Goal: Task Accomplishment & Management: Manage account settings

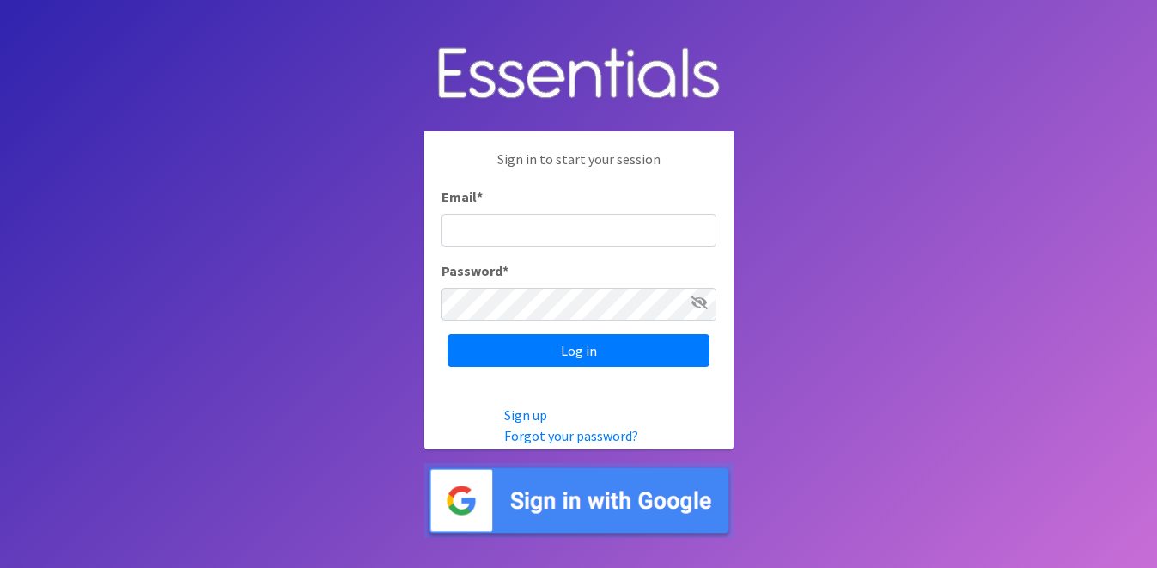
click at [475, 221] on input "Email *" at bounding box center [578, 230] width 275 height 33
click at [494, 234] on input "Email *" at bounding box center [578, 230] width 275 height 33
type input "info@jaxdiaperbank.org"
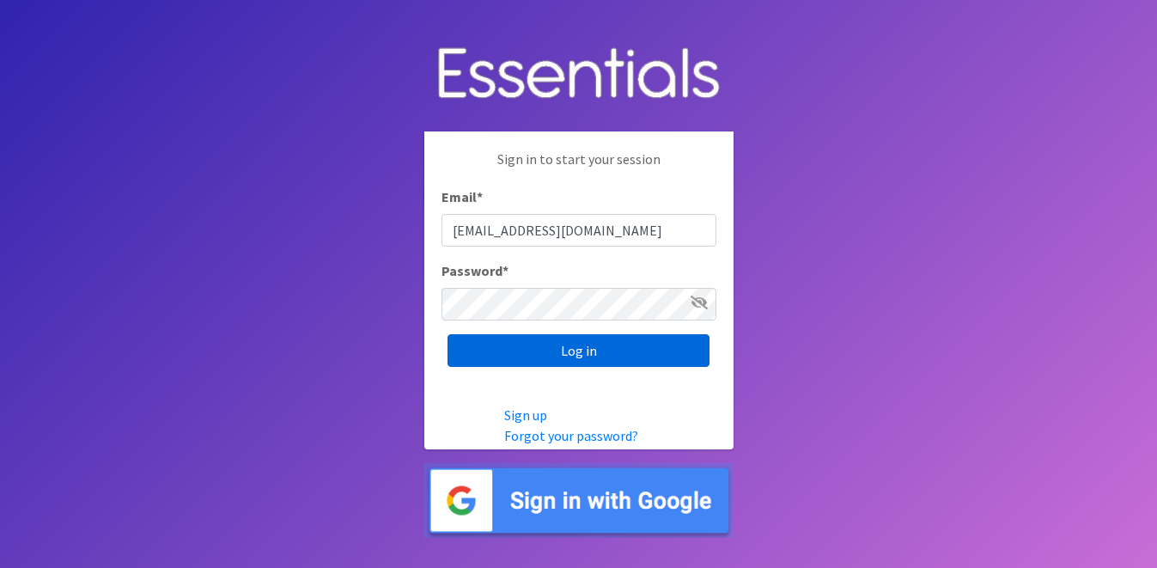
click at [628, 365] on input "Log in" at bounding box center [578, 350] width 262 height 33
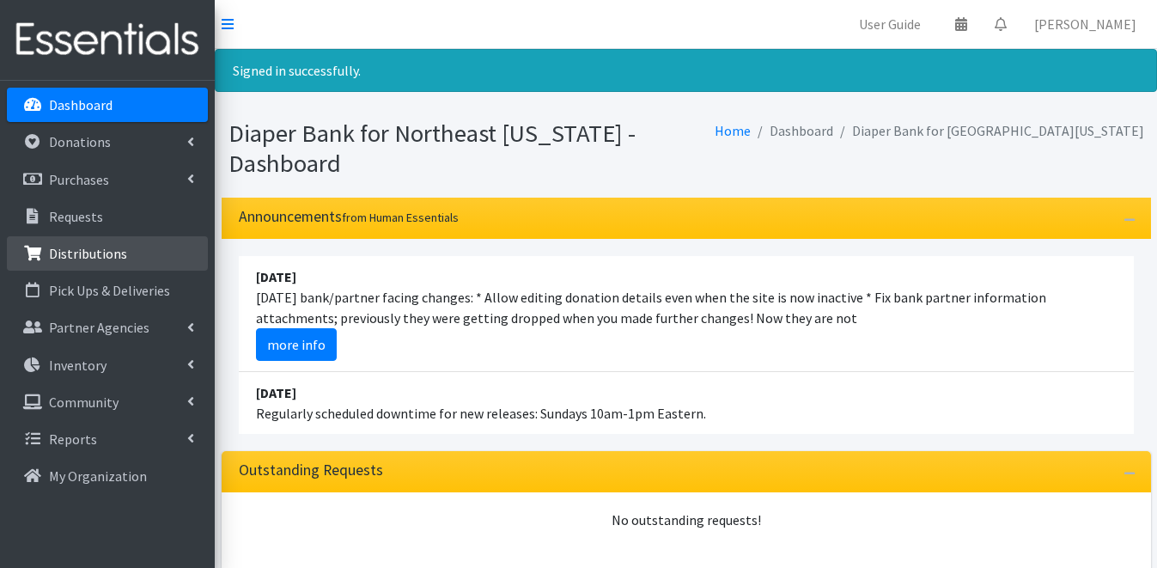
click at [112, 258] on p "Distributions" at bounding box center [88, 253] width 78 height 17
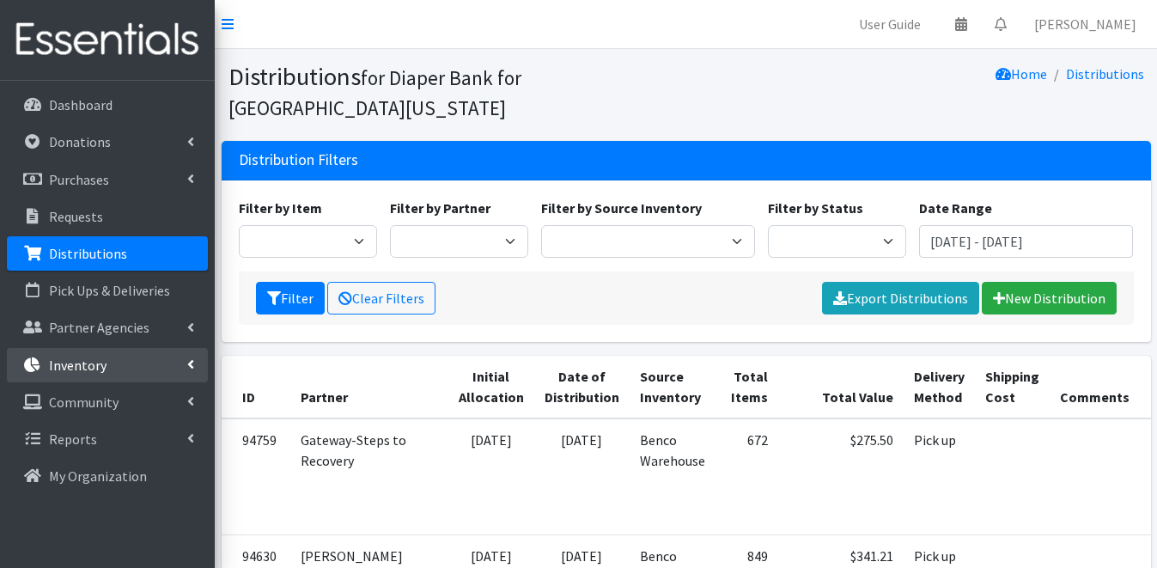
click at [125, 356] on link "Inventory" at bounding box center [107, 365] width 201 height 34
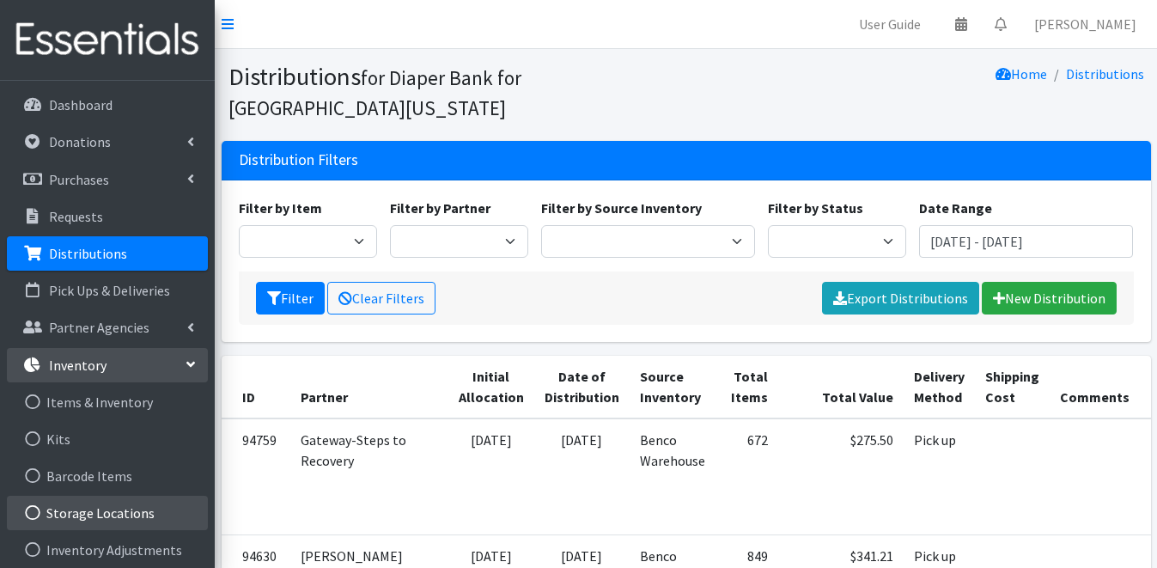
click at [123, 517] on link "Storage Locations" at bounding box center [107, 512] width 201 height 34
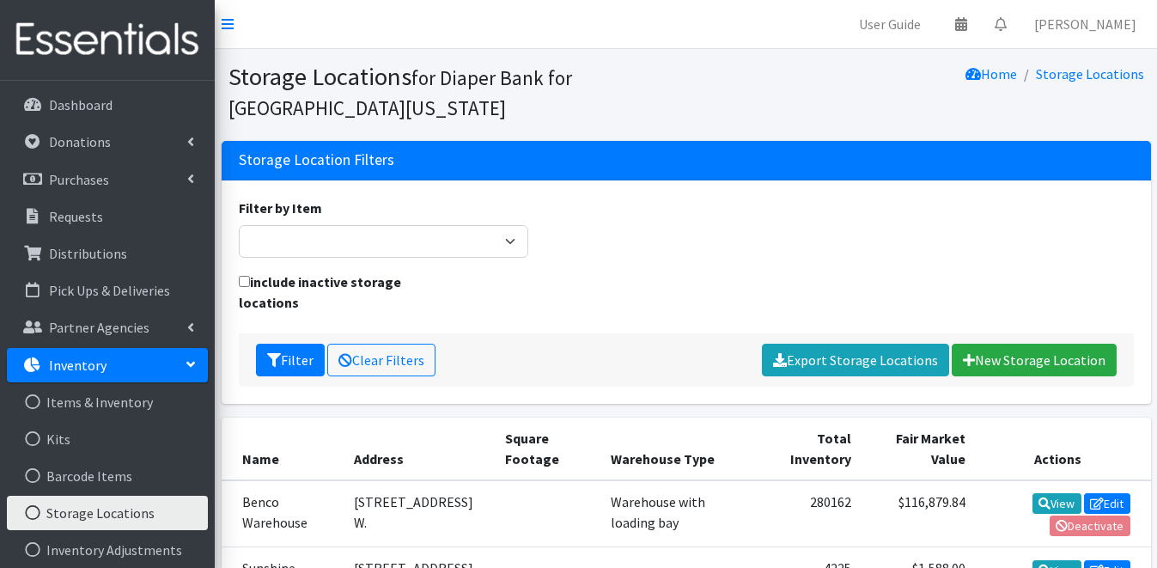
scroll to position [164, 0]
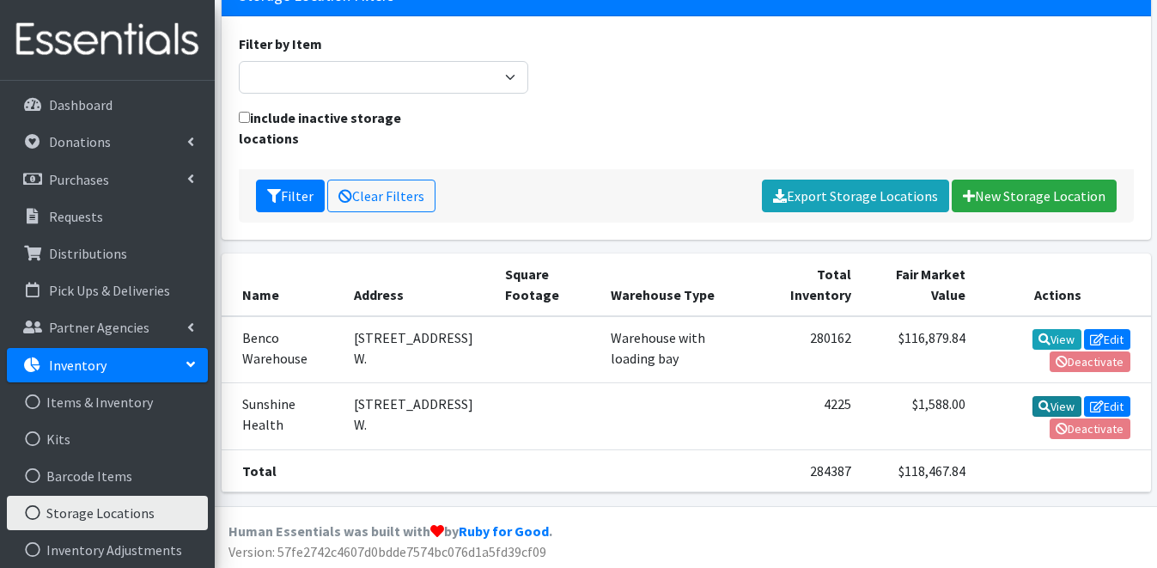
click at [1045, 403] on icon at bounding box center [1044, 406] width 12 height 12
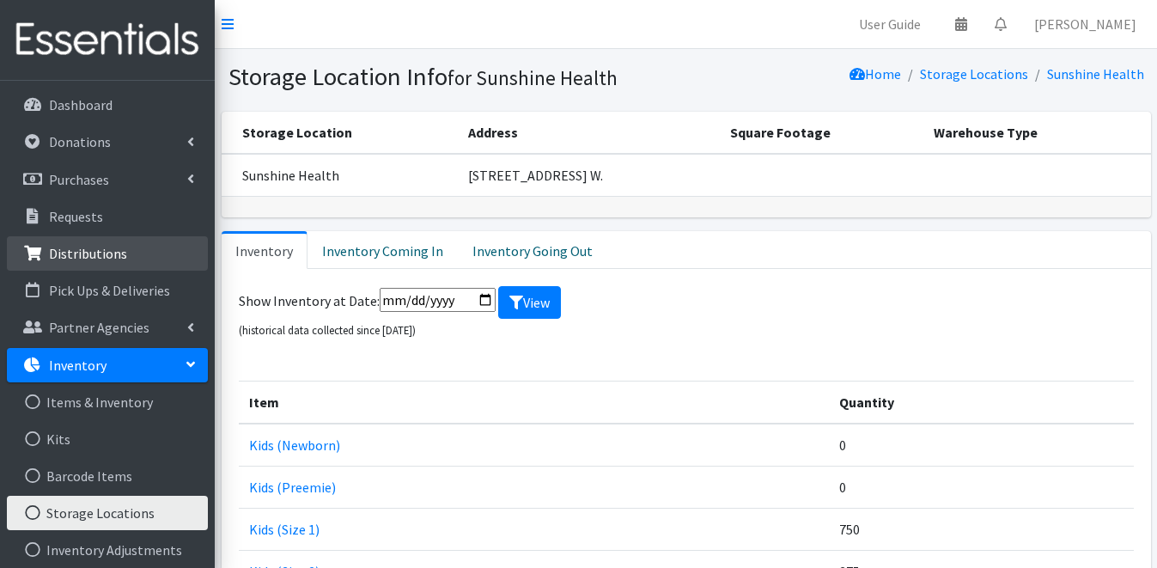
click at [127, 258] on link "Distributions" at bounding box center [107, 253] width 201 height 34
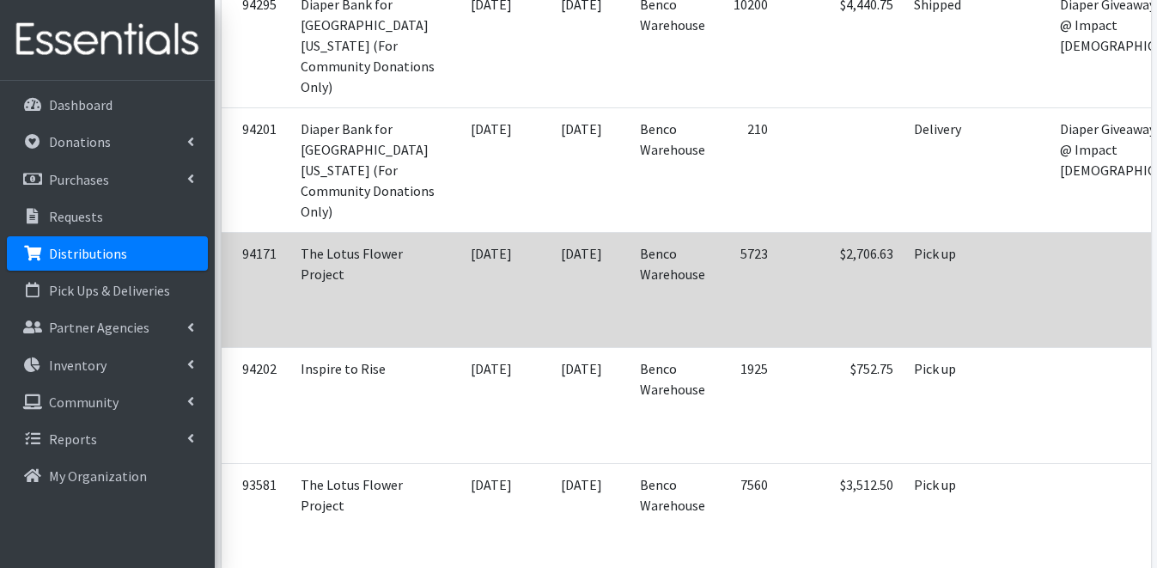
scroll to position [669, 0]
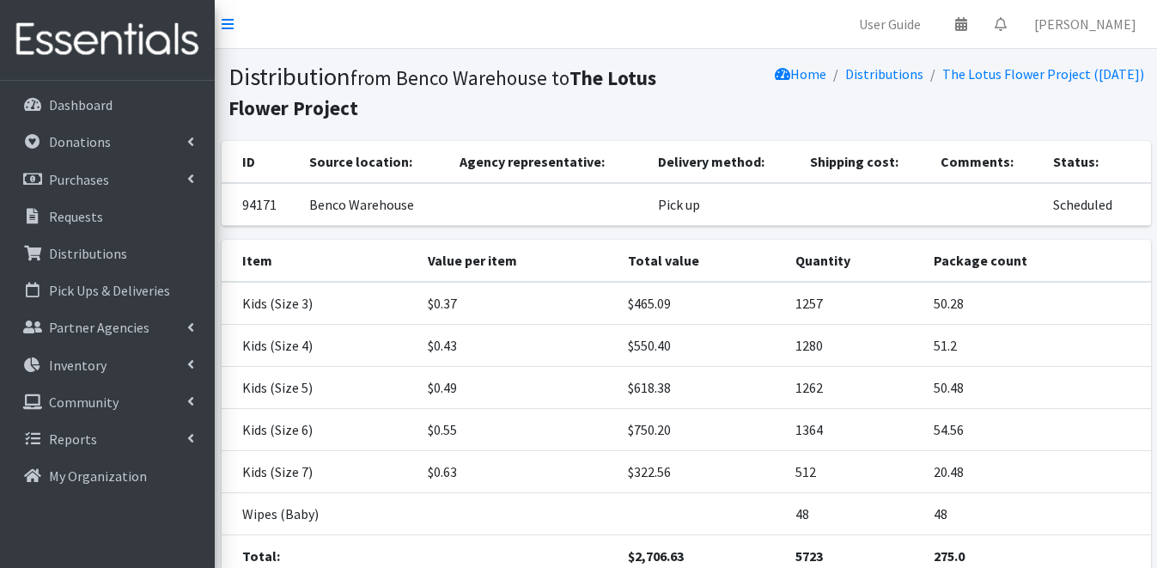
scroll to position [141, 0]
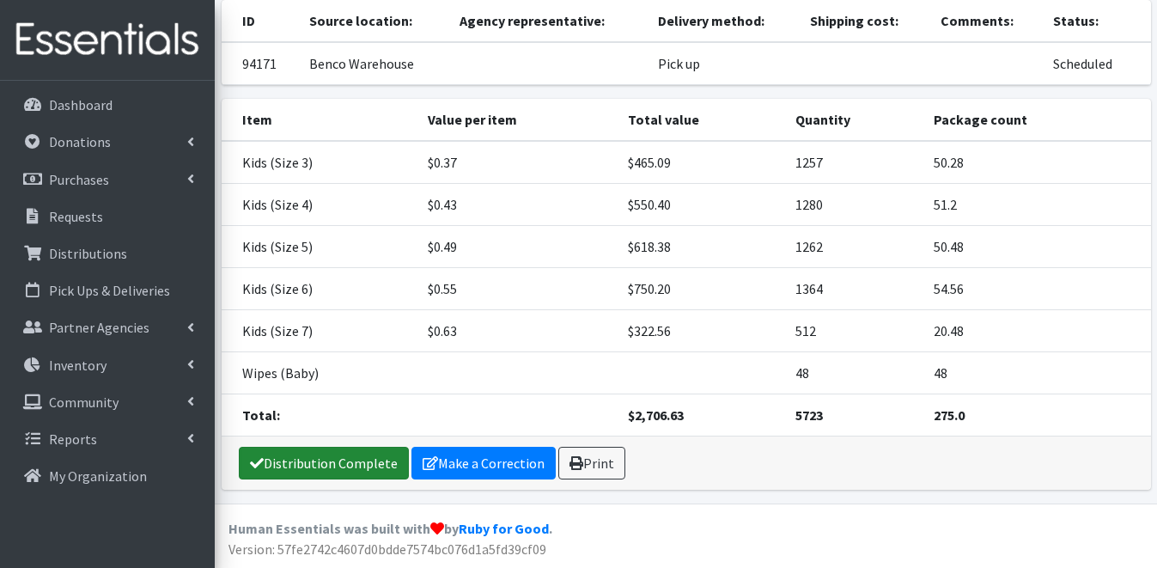
click at [301, 465] on link "Distribution Complete" at bounding box center [324, 462] width 170 height 33
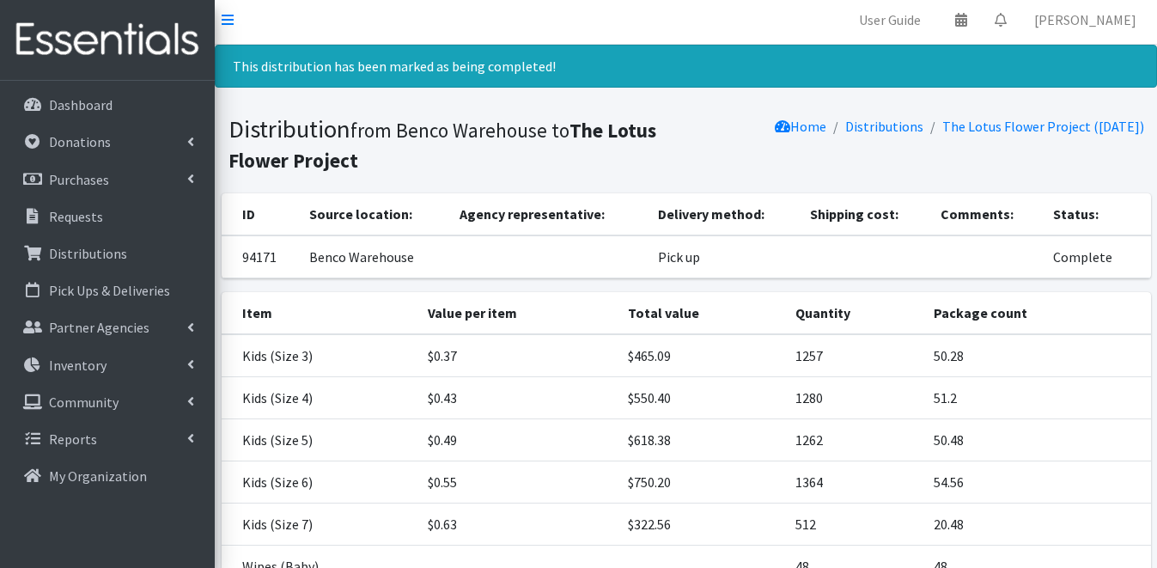
scroll to position [0, 0]
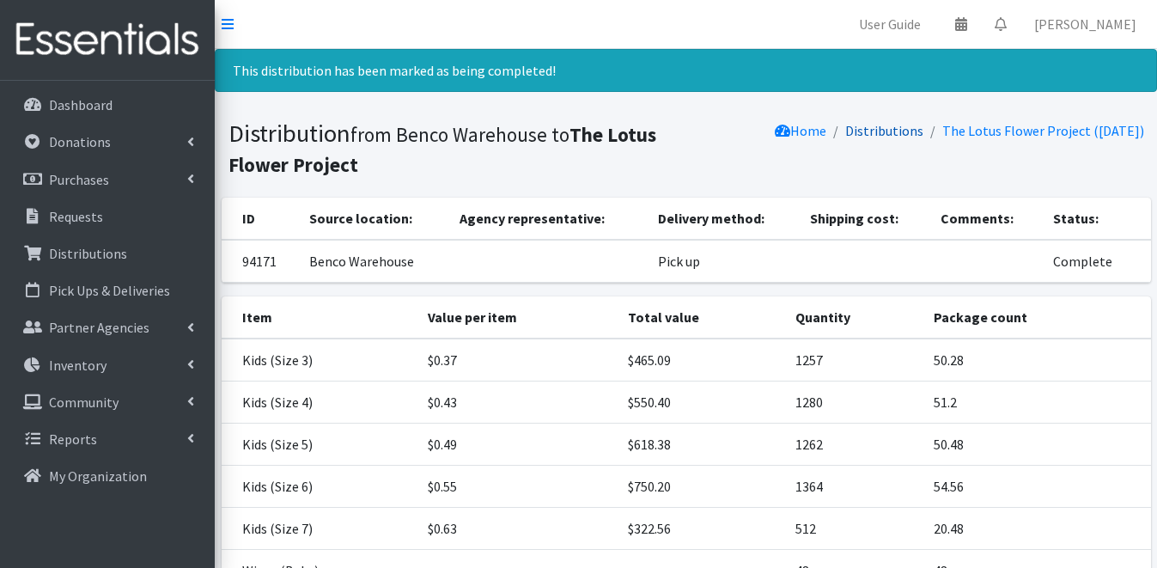
click at [857, 127] on link "Distributions" at bounding box center [884, 130] width 78 height 17
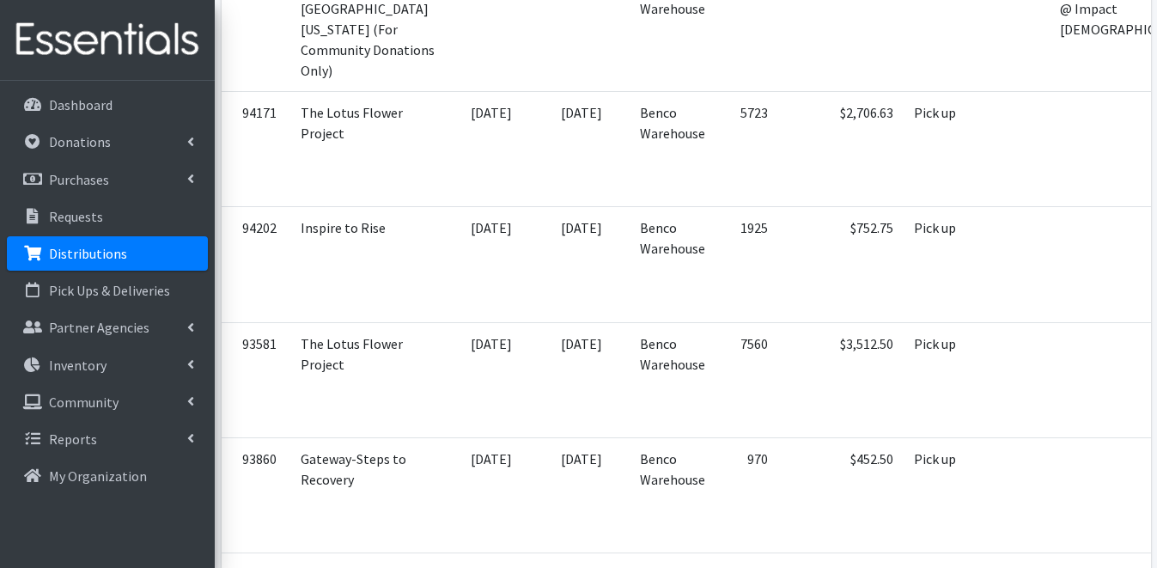
scroll to position [813, 0]
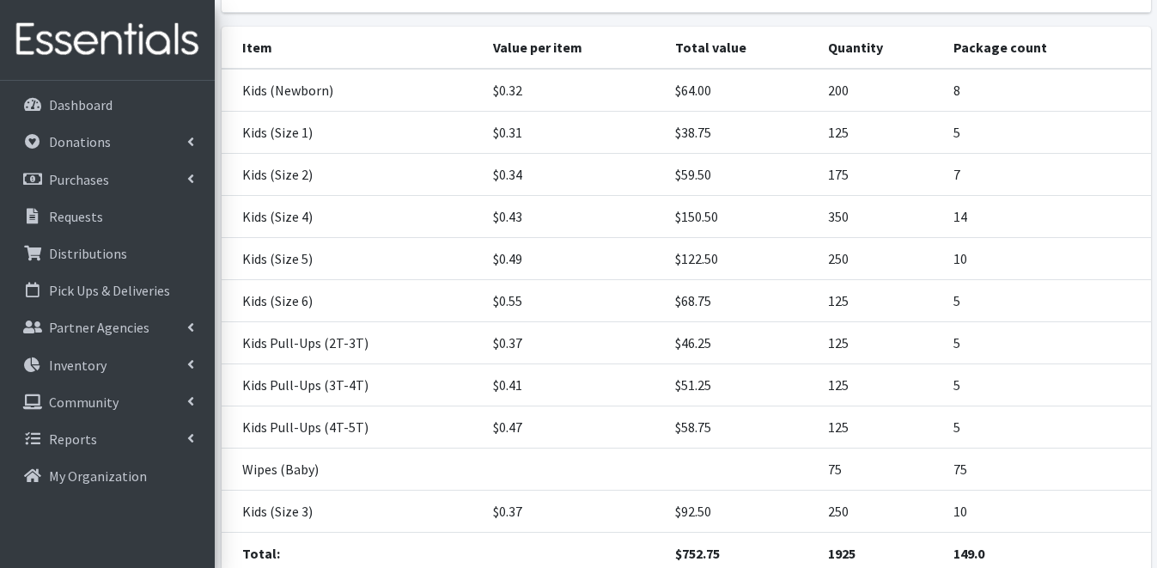
scroll to position [351, 0]
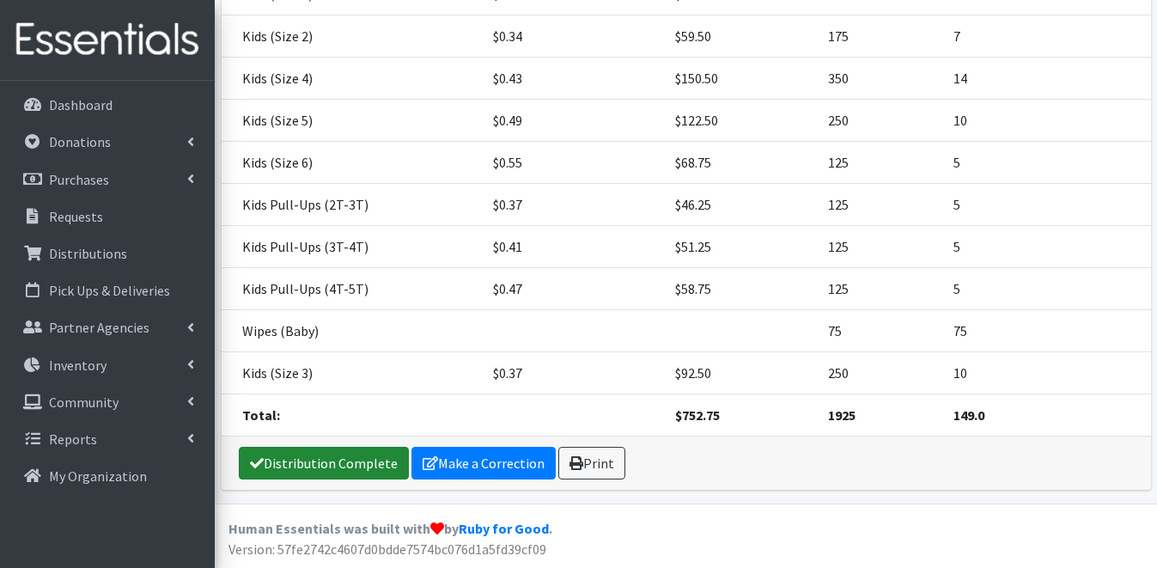
click at [360, 468] on link "Distribution Complete" at bounding box center [324, 462] width 170 height 33
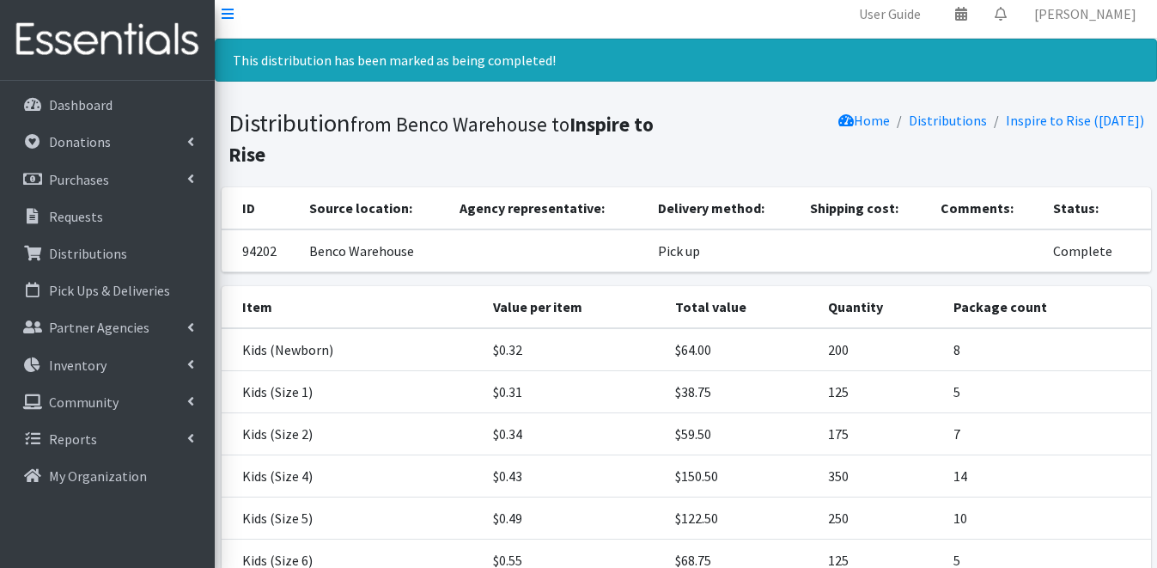
scroll to position [0, 0]
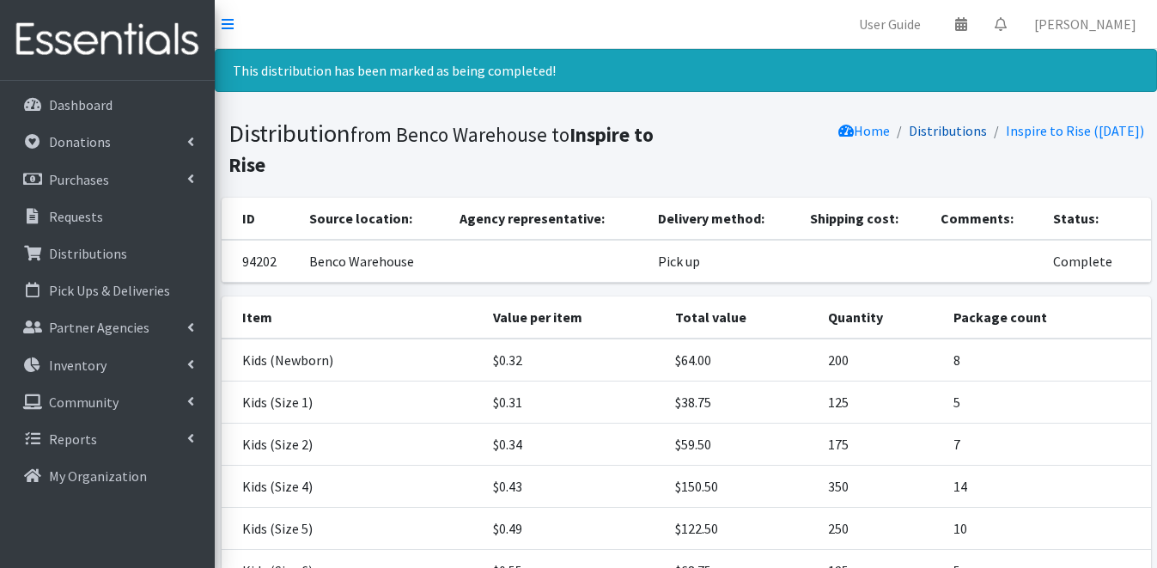
click at [931, 131] on link "Distributions" at bounding box center [947, 130] width 78 height 17
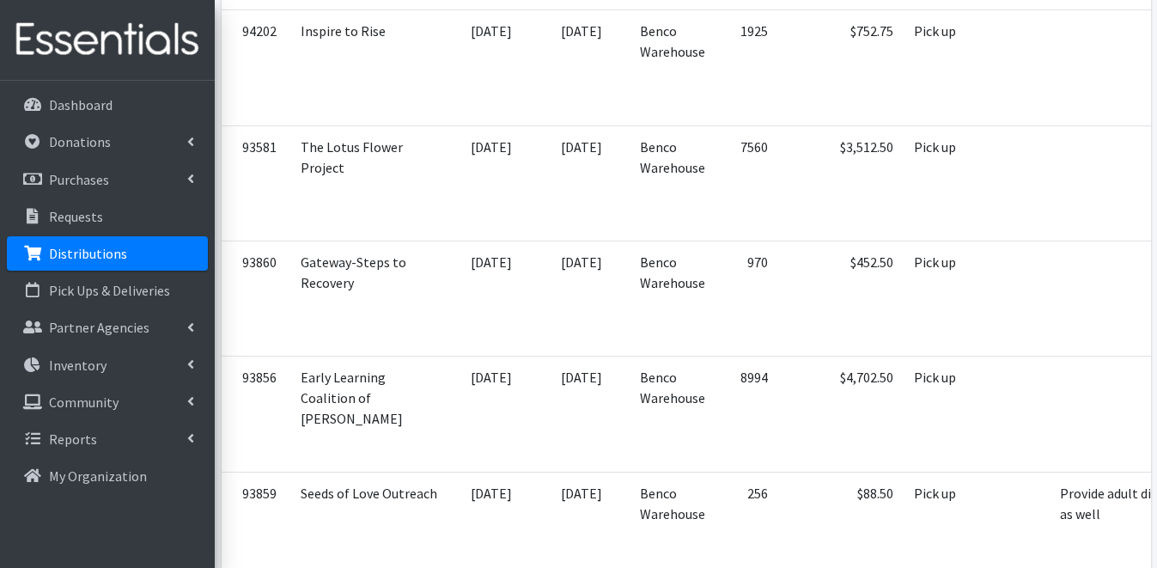
scroll to position [1009, 0]
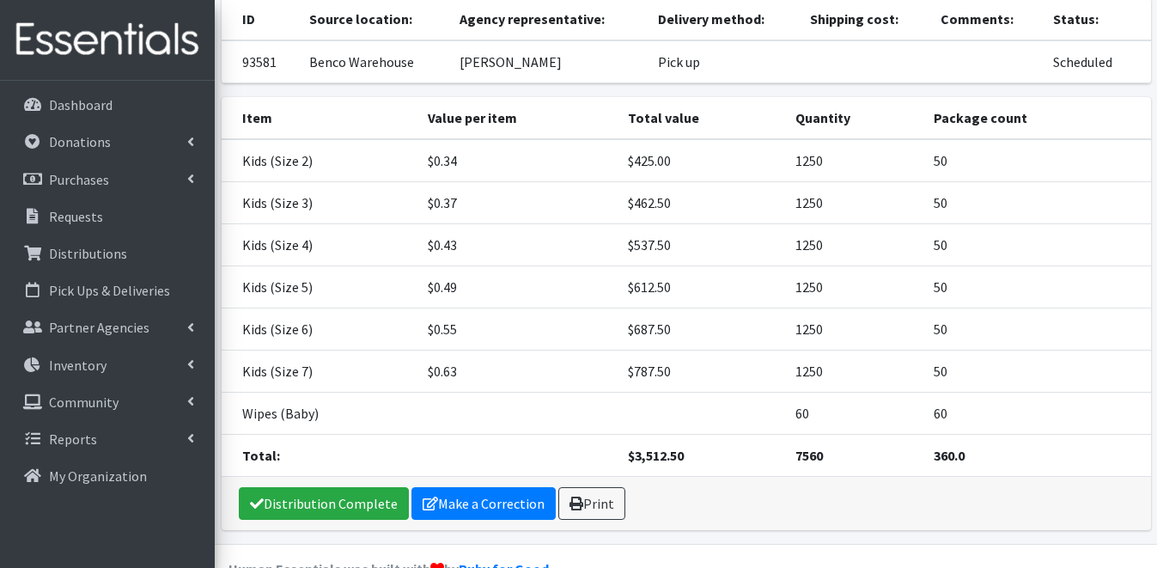
scroll to position [183, 0]
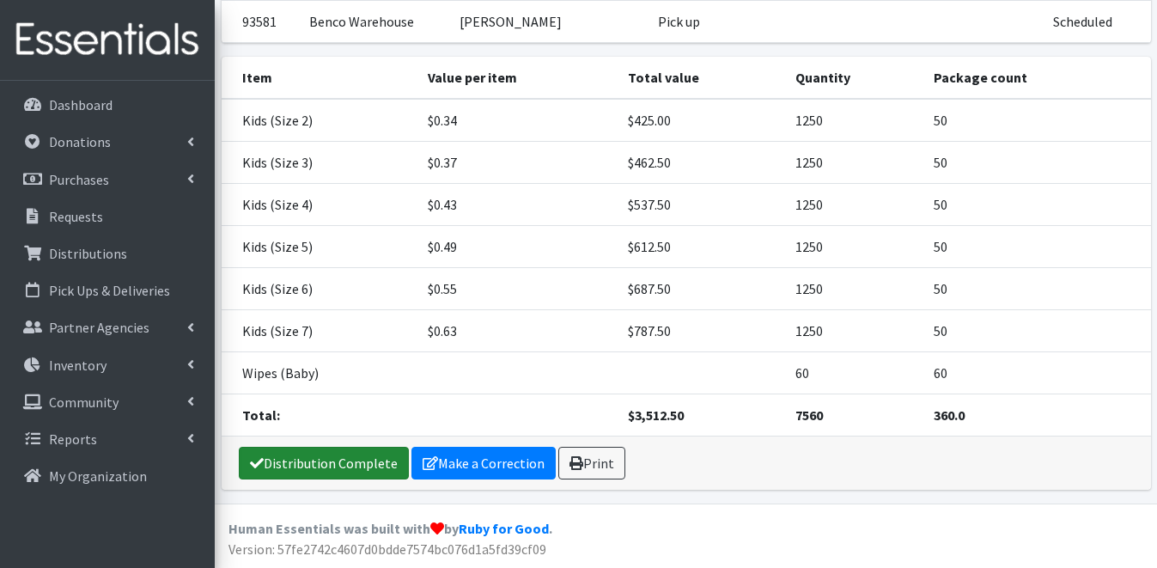
click at [358, 469] on link "Distribution Complete" at bounding box center [324, 462] width 170 height 33
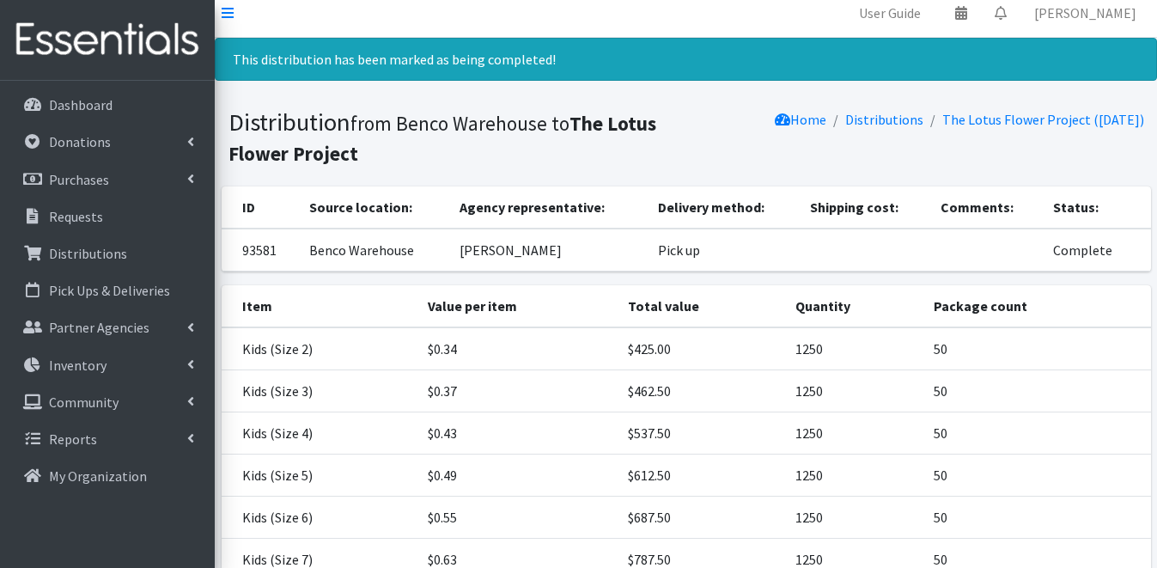
scroll to position [0, 0]
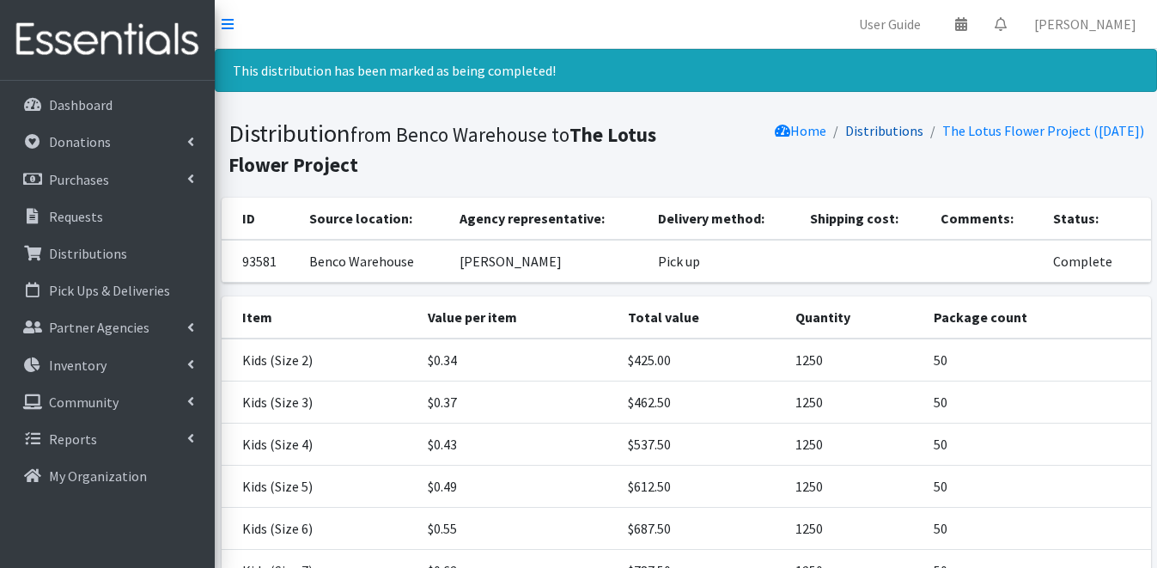
click at [854, 125] on link "Distributions" at bounding box center [884, 130] width 78 height 17
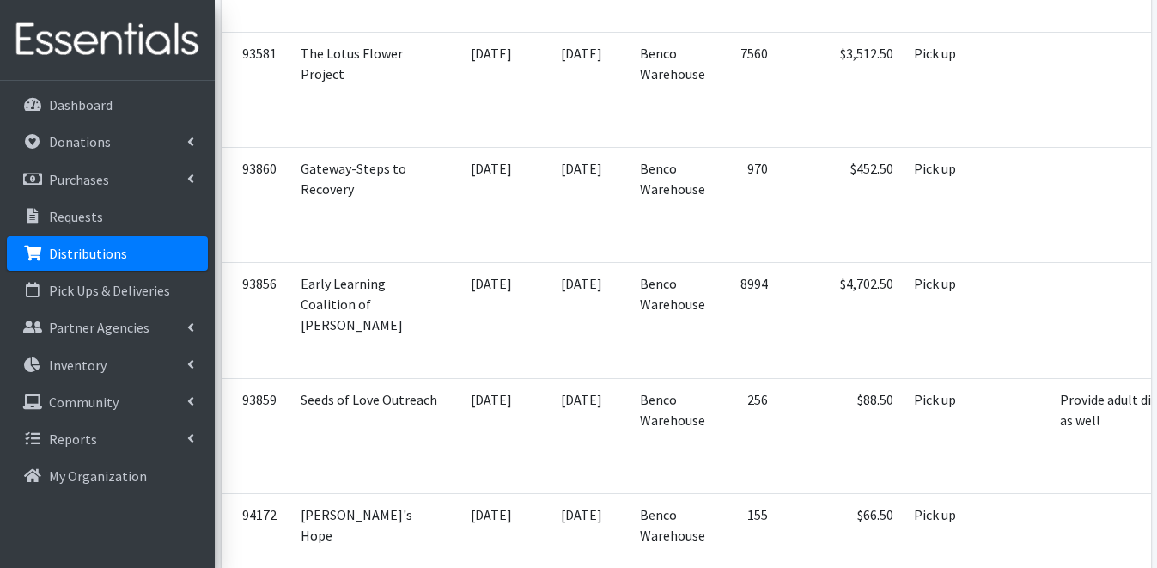
scroll to position [1101, 0]
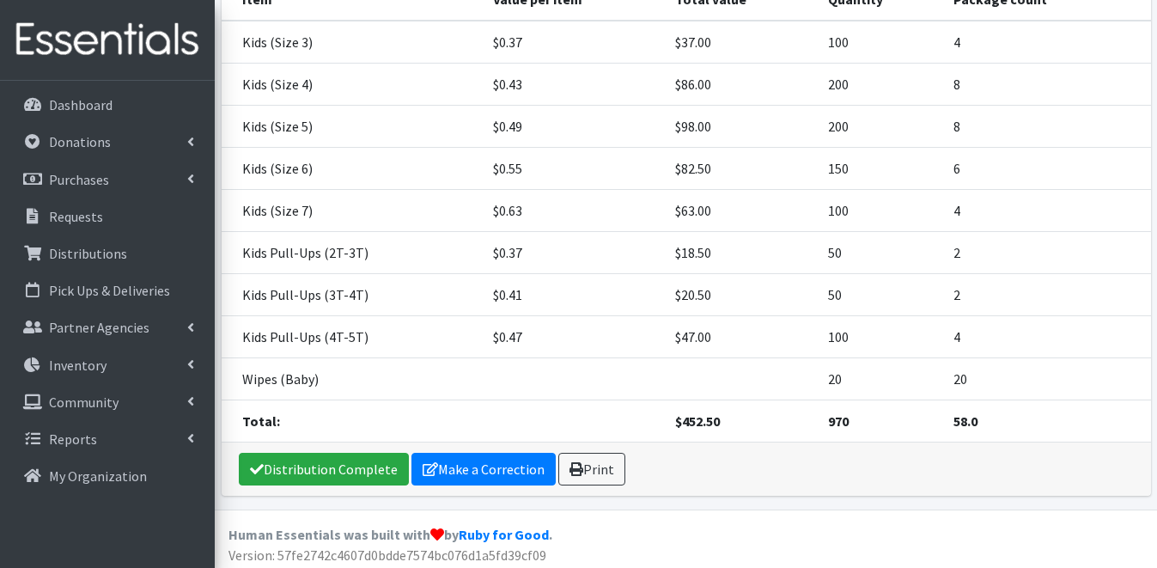
scroll to position [267, 0]
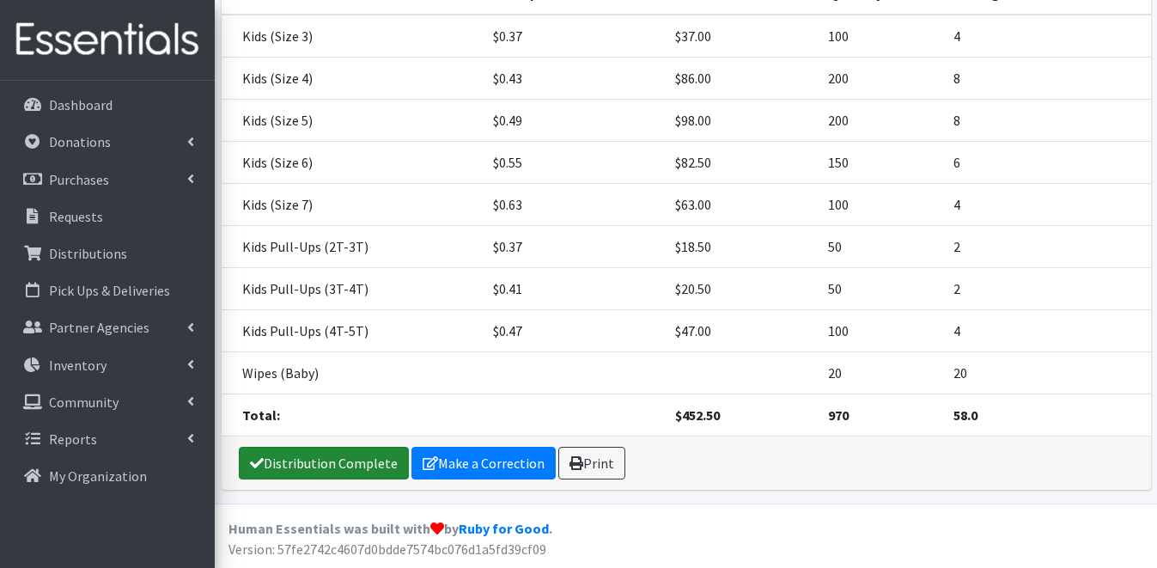
click at [345, 468] on link "Distribution Complete" at bounding box center [324, 462] width 170 height 33
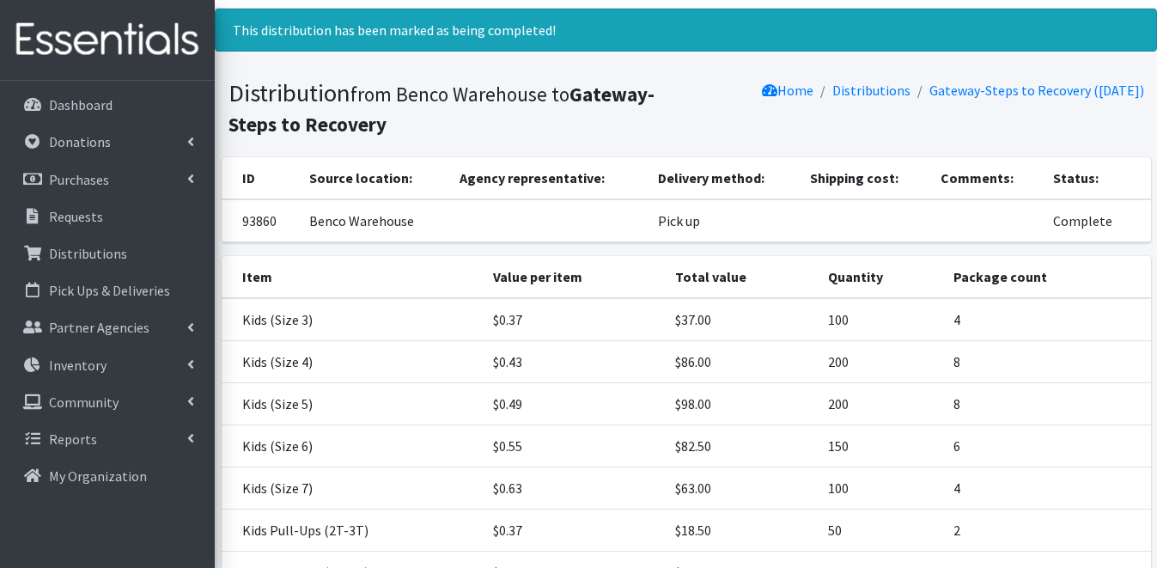
scroll to position [0, 0]
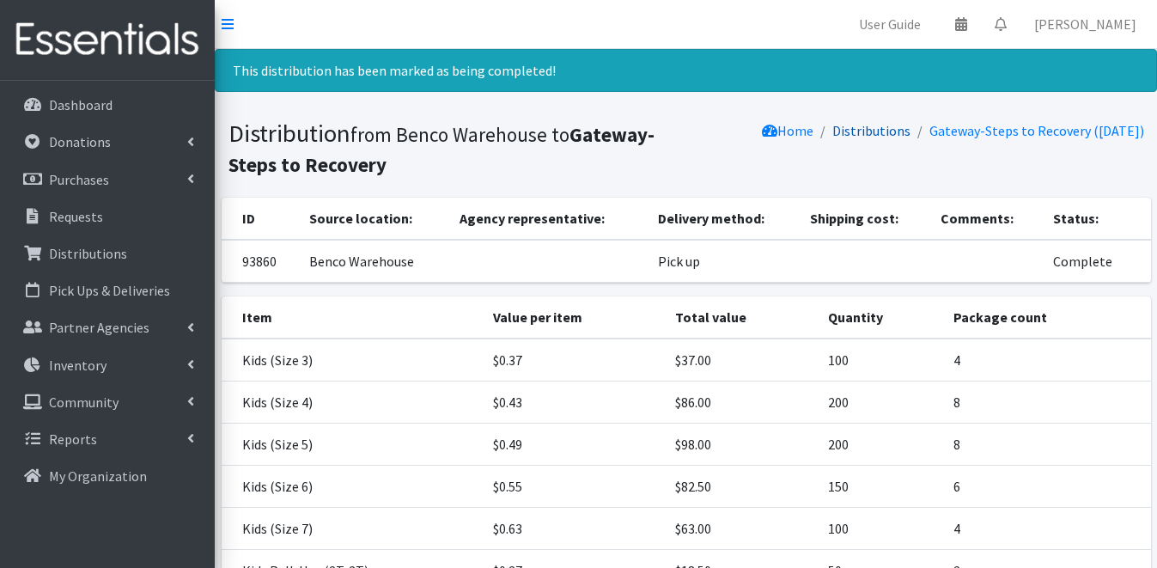
click at [881, 130] on link "Distributions" at bounding box center [871, 130] width 78 height 17
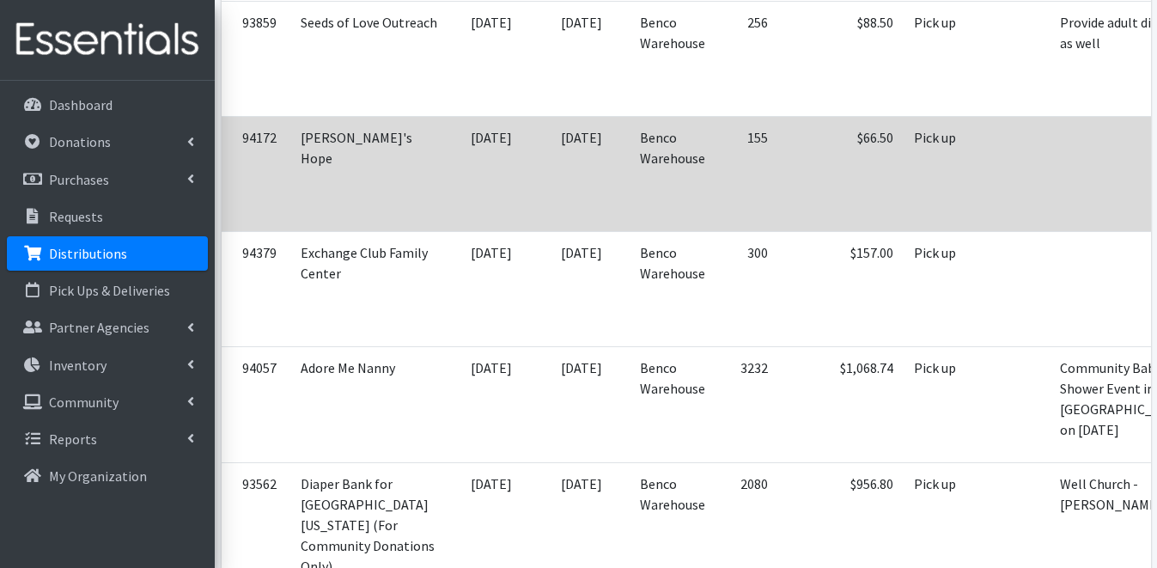
scroll to position [1464, 0]
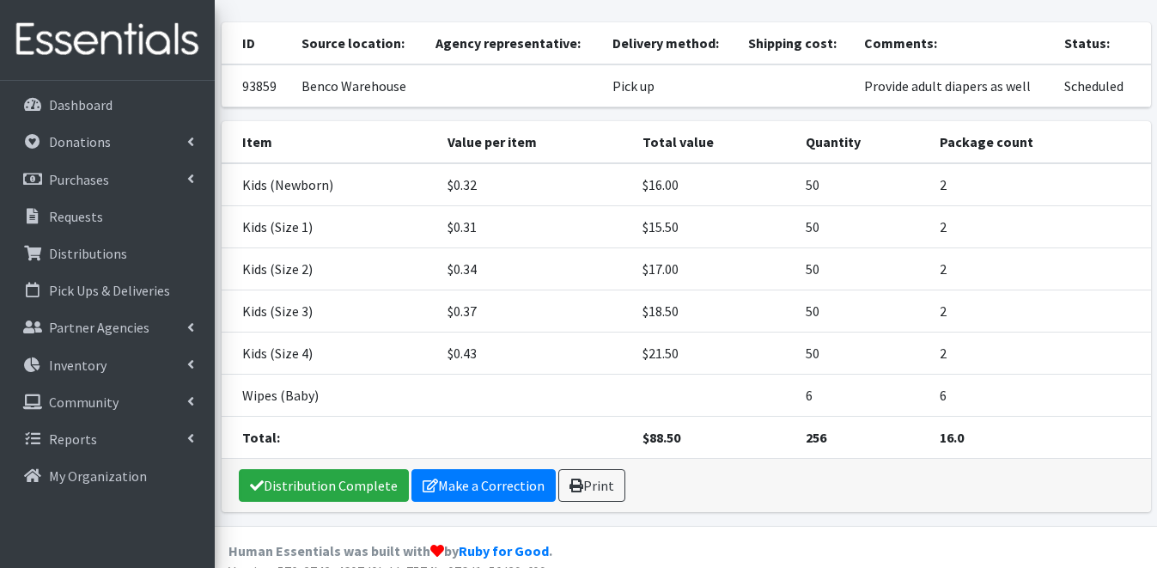
scroll to position [141, 0]
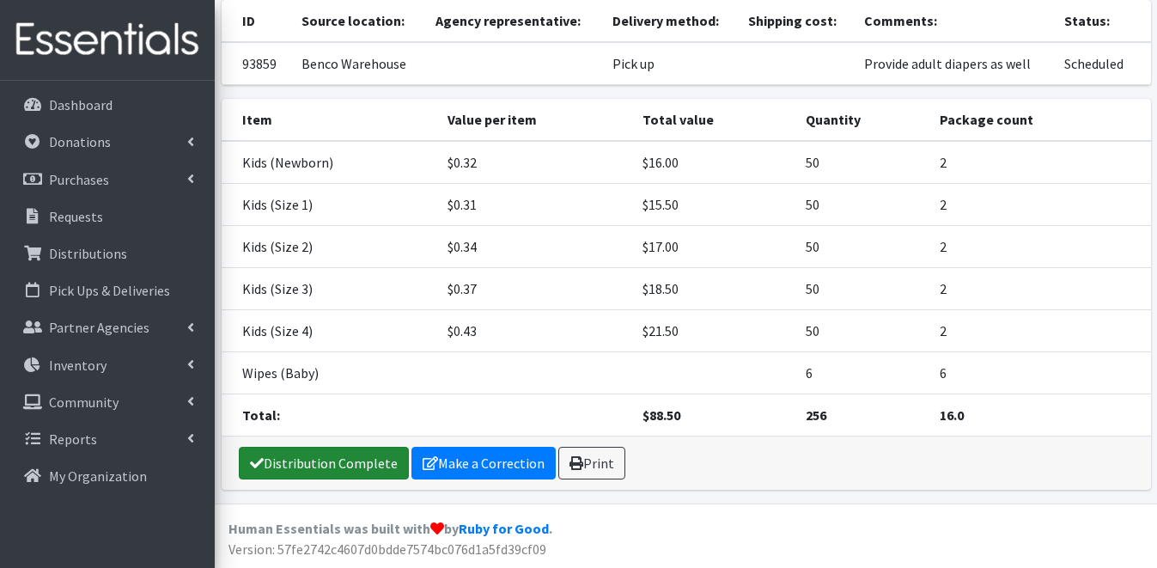
click at [361, 470] on link "Distribution Complete" at bounding box center [324, 462] width 170 height 33
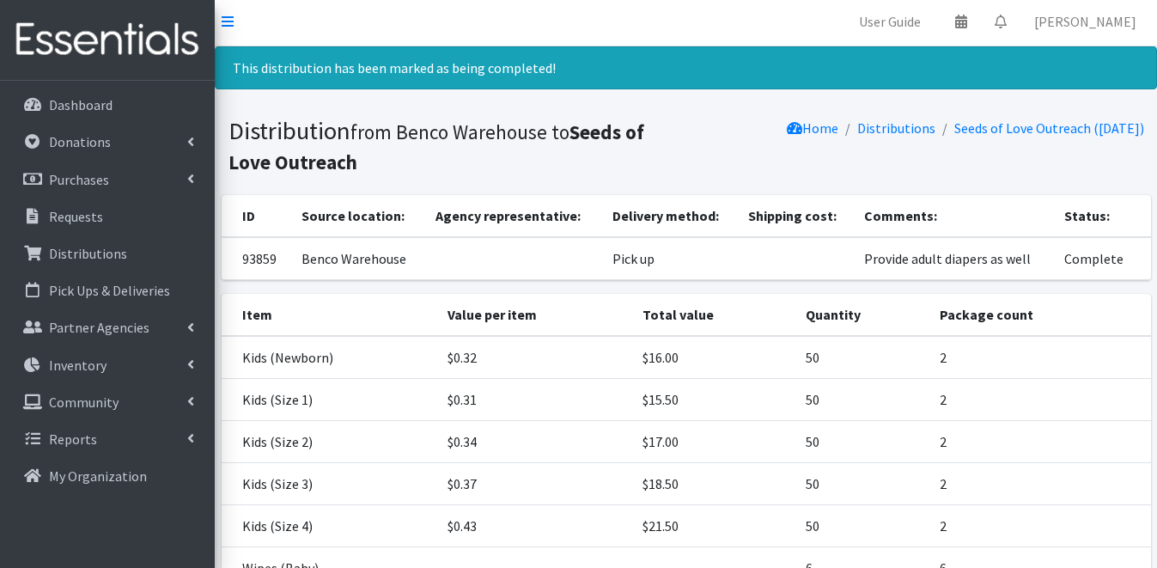
scroll to position [0, 0]
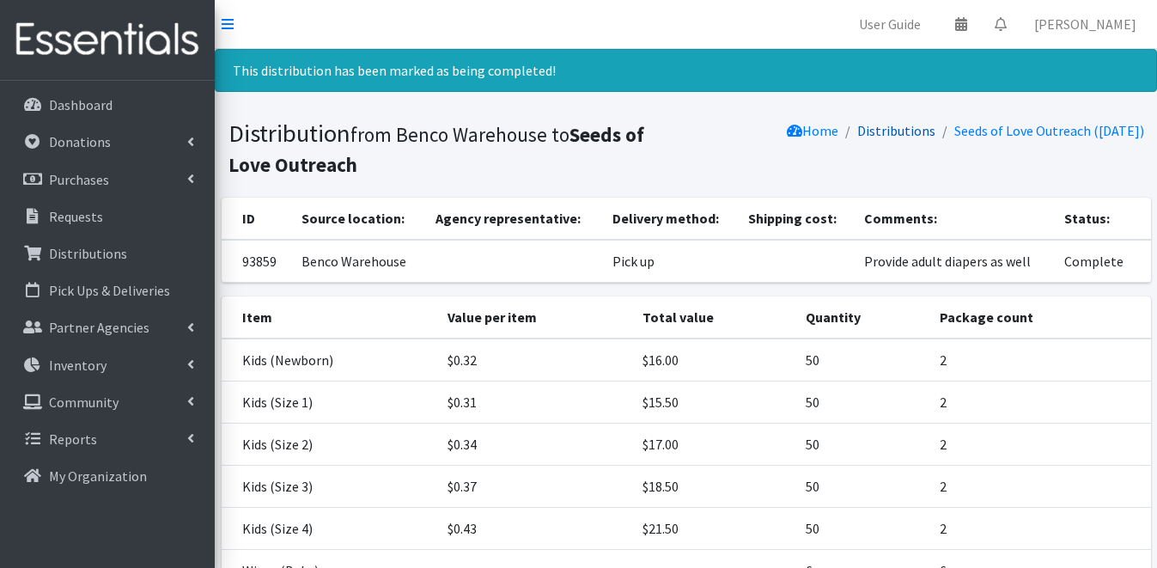
click at [858, 129] on link "Distributions" at bounding box center [896, 130] width 78 height 17
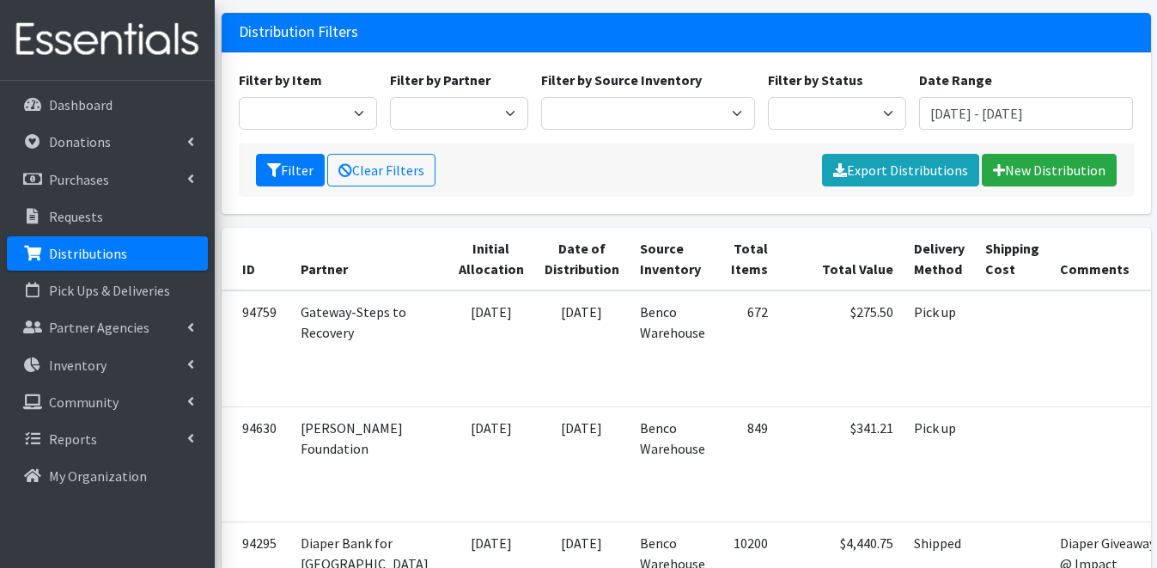
scroll to position [129, 0]
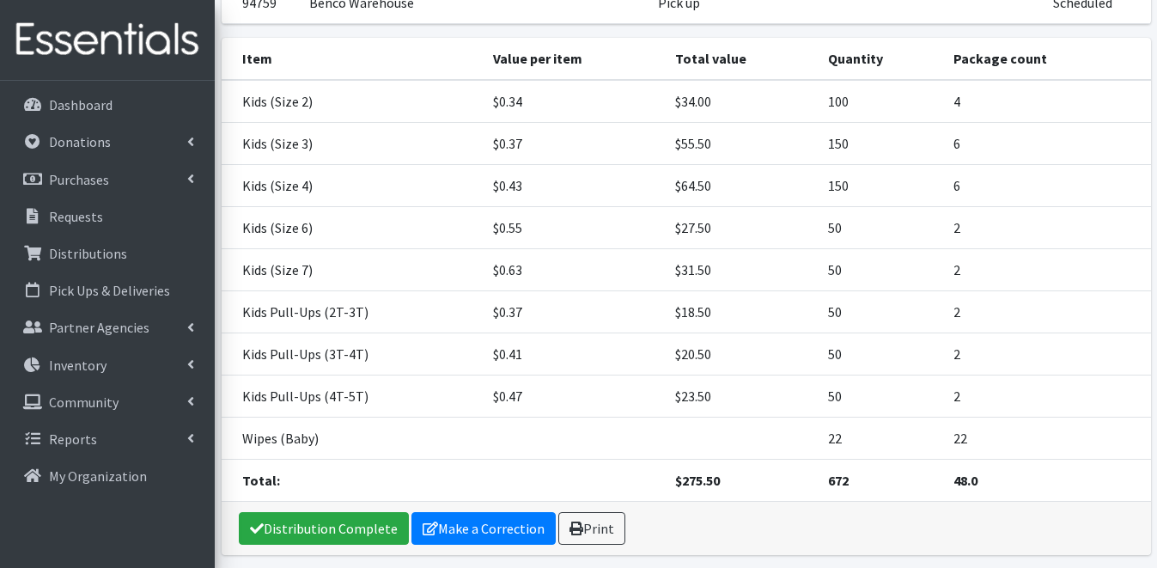
scroll to position [204, 0]
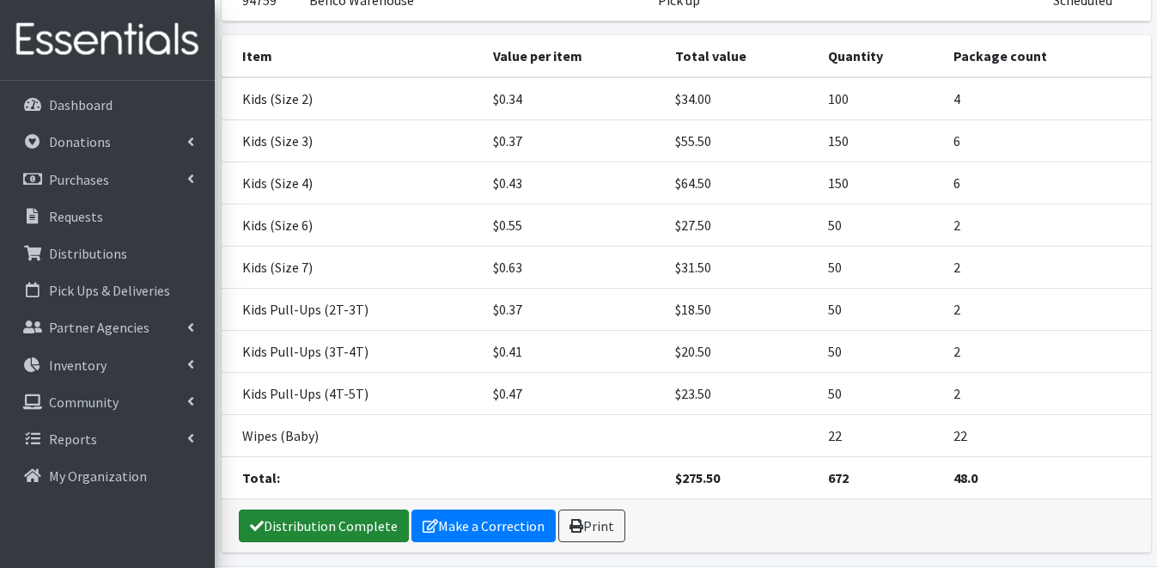
click at [370, 524] on link "Distribution Complete" at bounding box center [324, 525] width 170 height 33
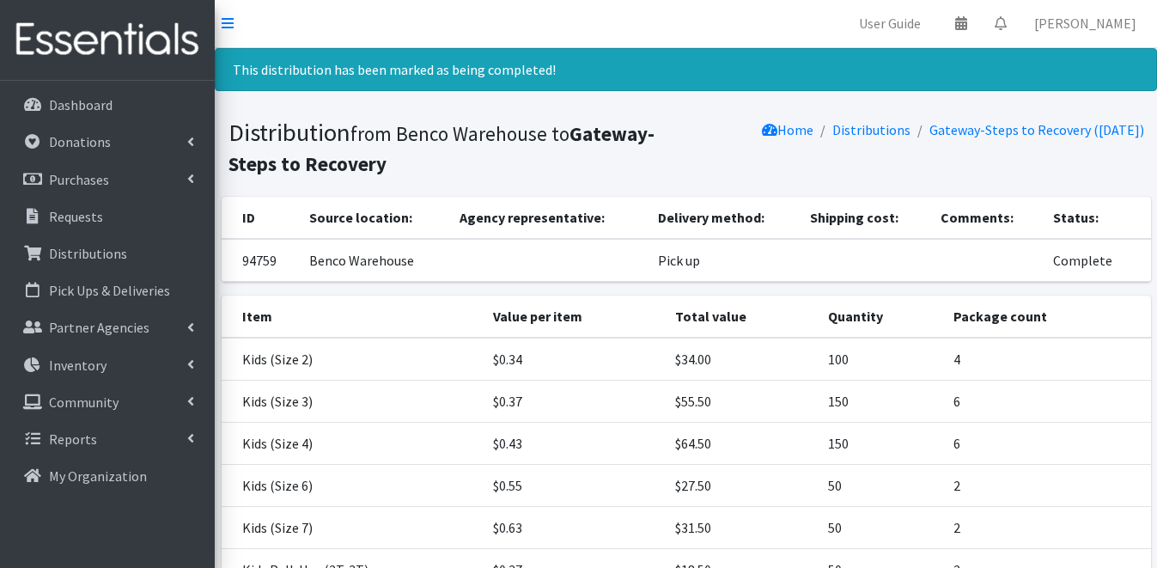
scroll to position [0, 0]
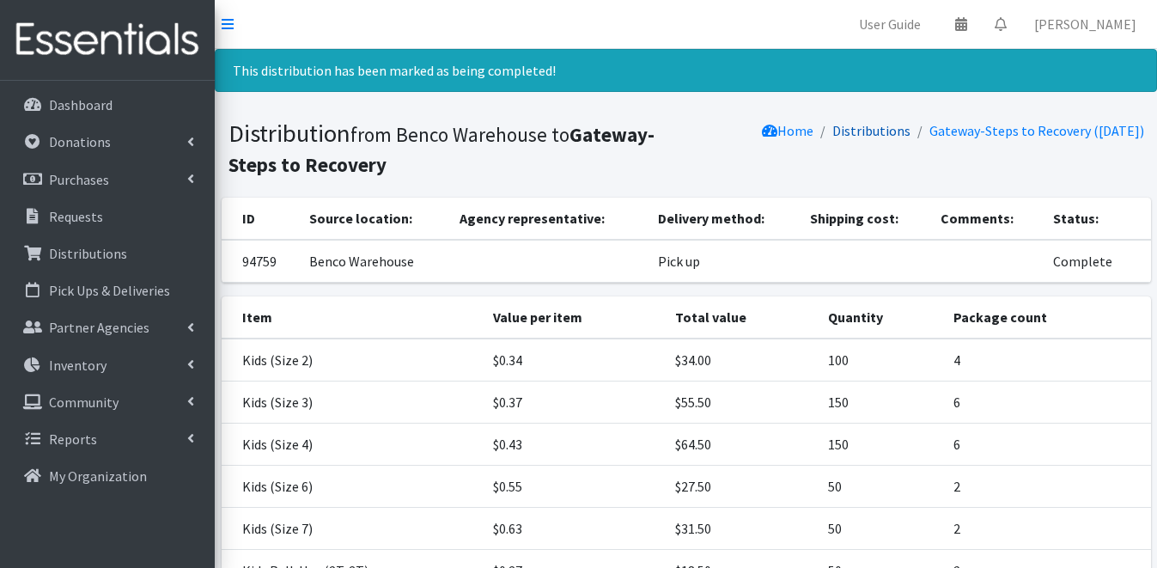
click at [845, 130] on link "Distributions" at bounding box center [871, 130] width 78 height 17
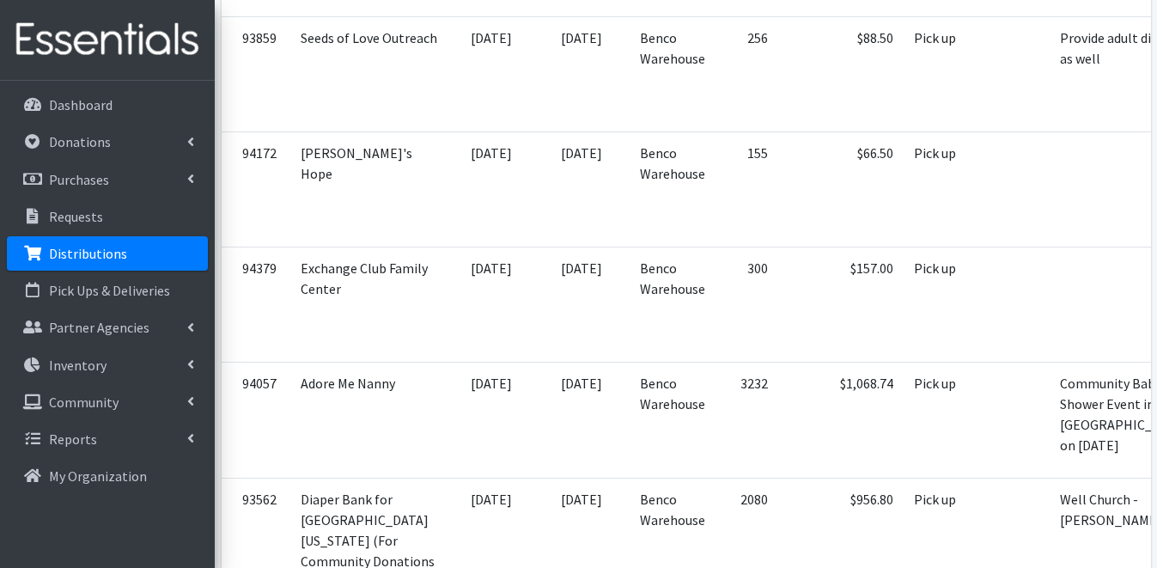
scroll to position [1468, 0]
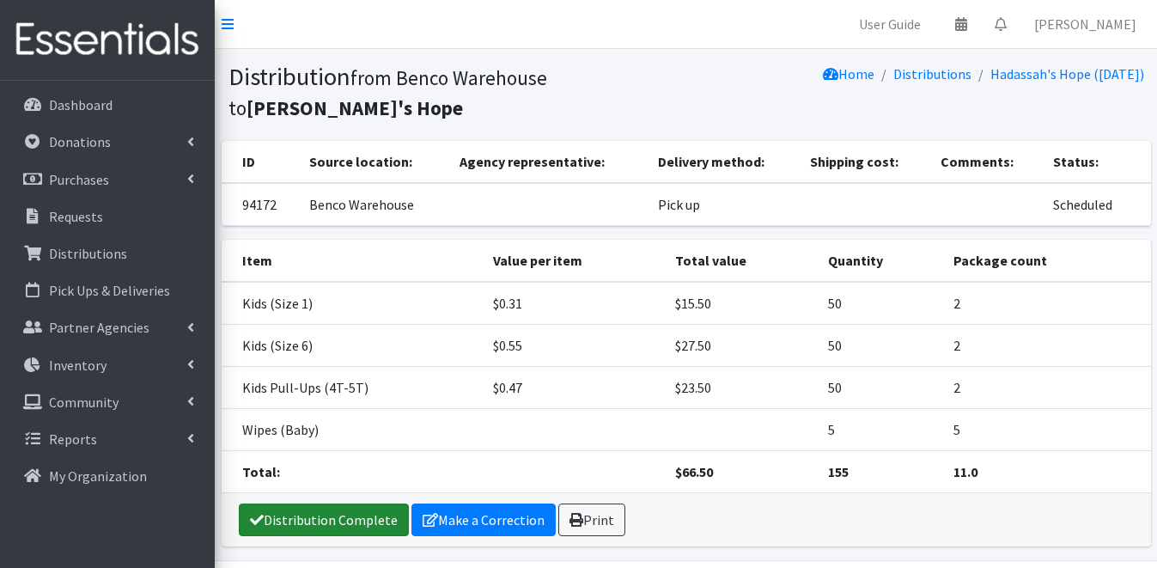
click at [340, 526] on link "Distribution Complete" at bounding box center [324, 519] width 170 height 33
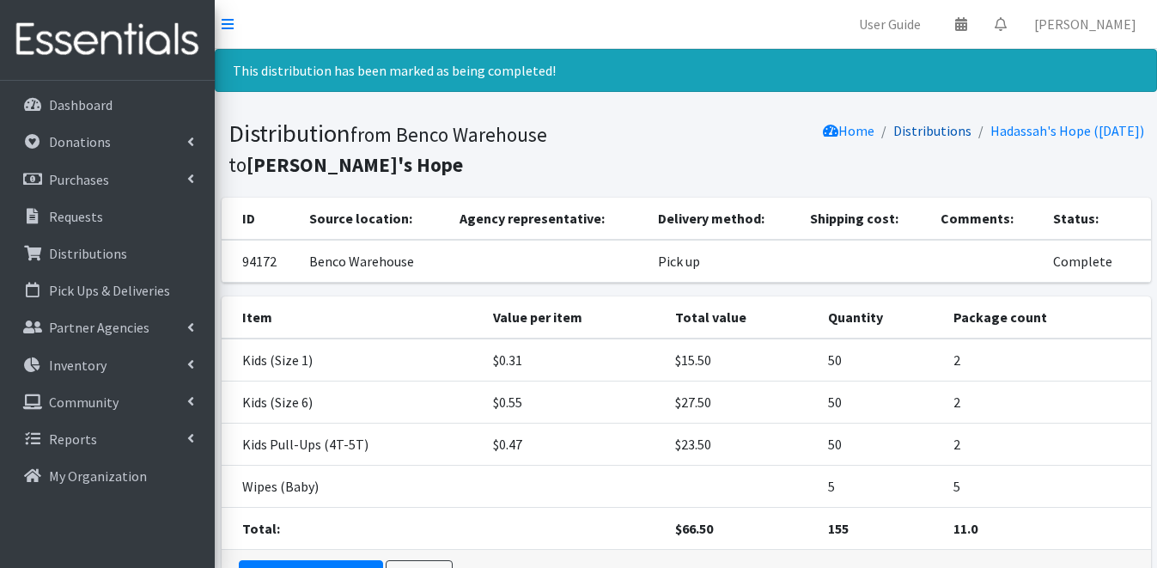
click at [893, 132] on link "Distributions" at bounding box center [932, 130] width 78 height 17
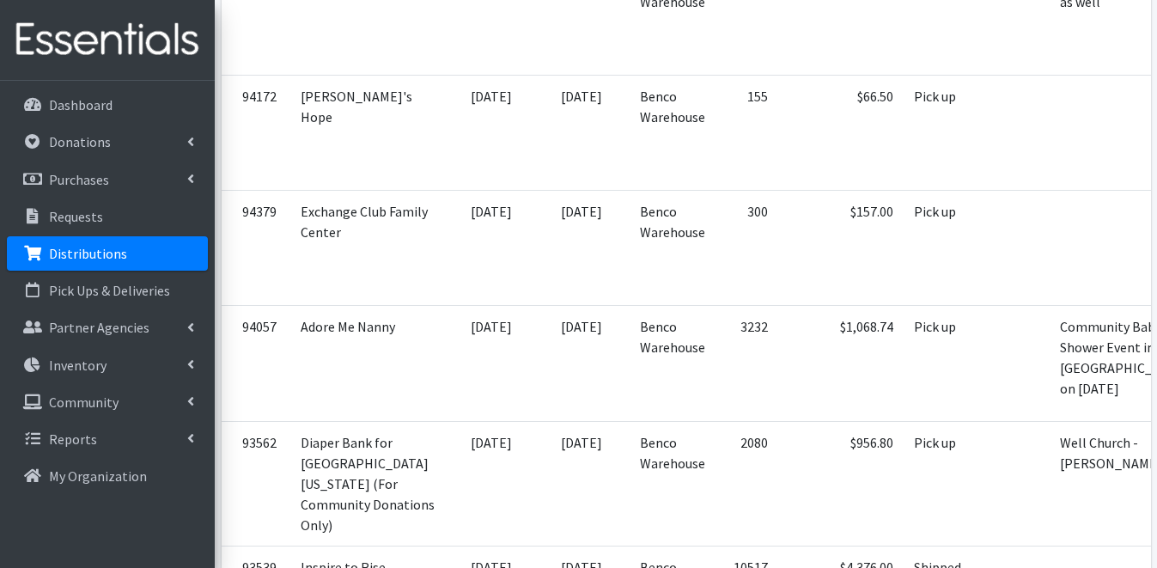
scroll to position [1520, 0]
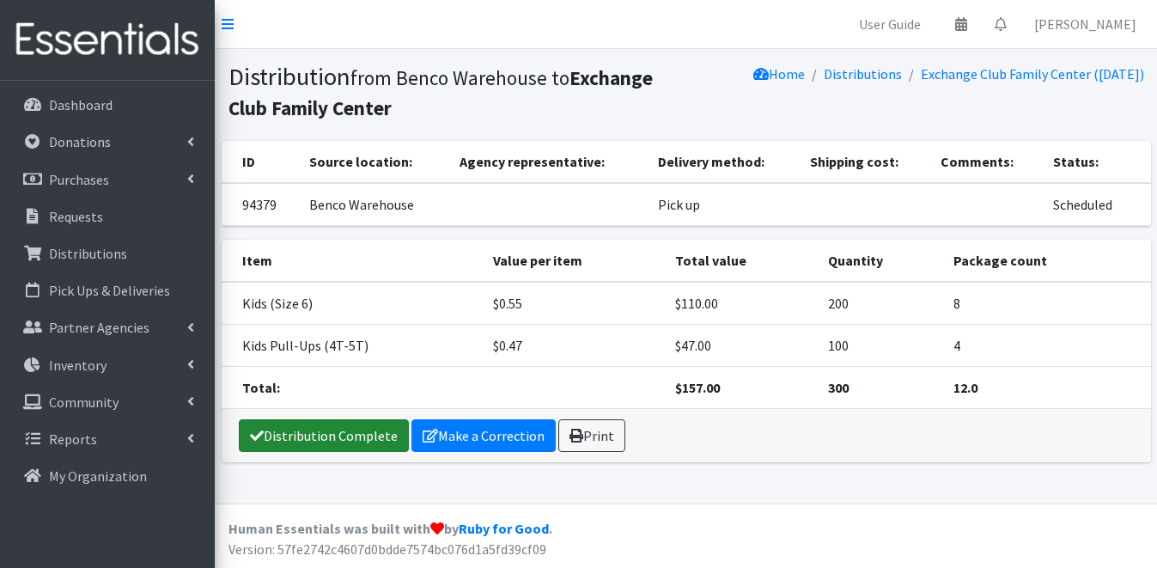
click at [377, 440] on link "Distribution Complete" at bounding box center [324, 435] width 170 height 33
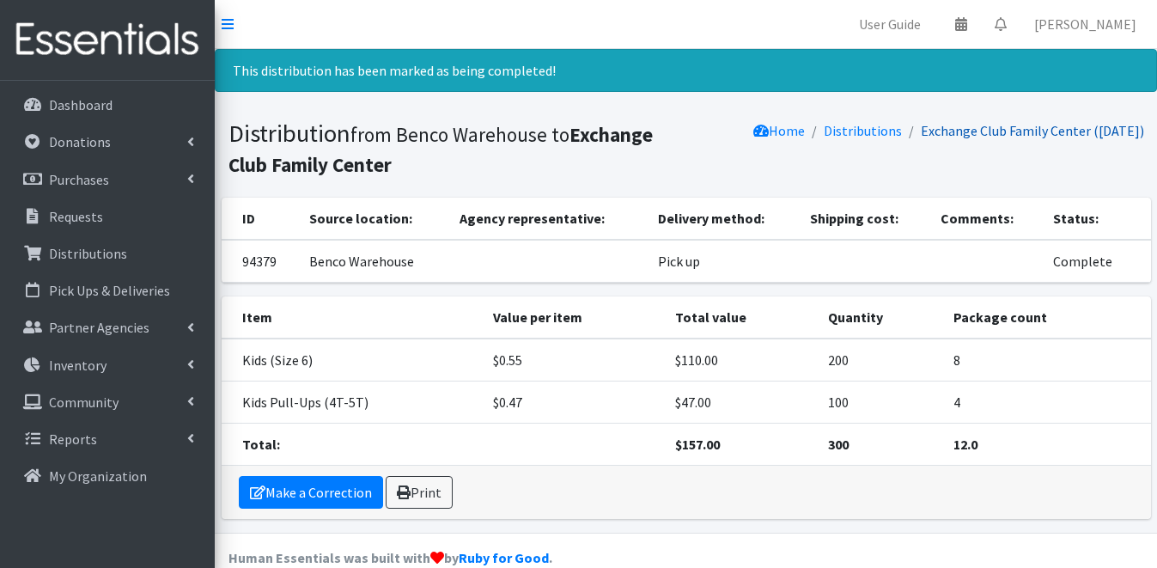
click at [940, 131] on link "Exchange Club Family Center (08/01/2025)" at bounding box center [1031, 130] width 223 height 17
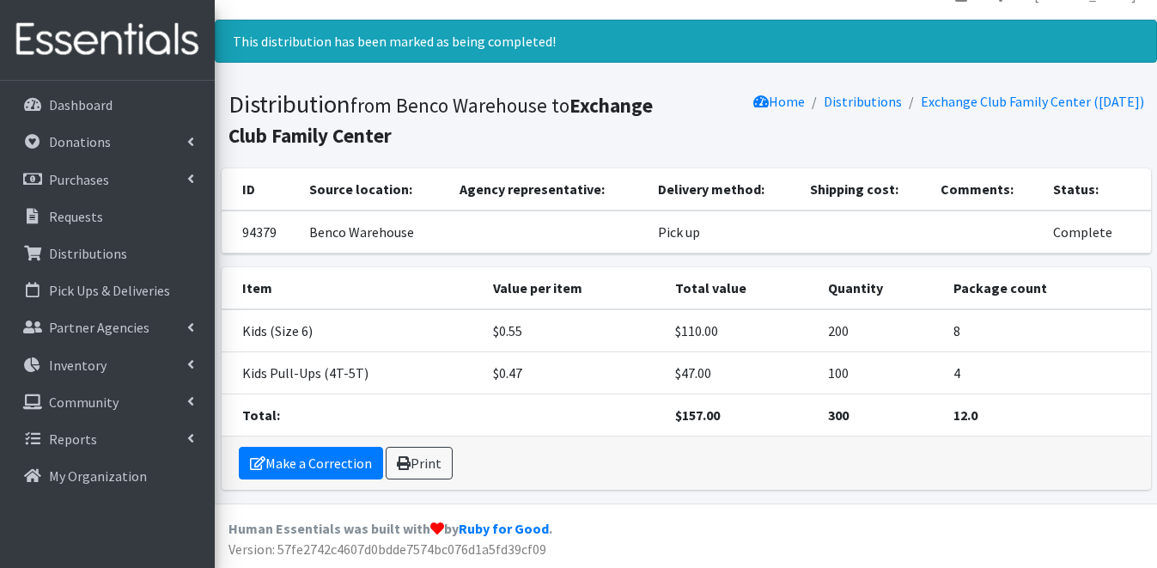
scroll to position [21, 0]
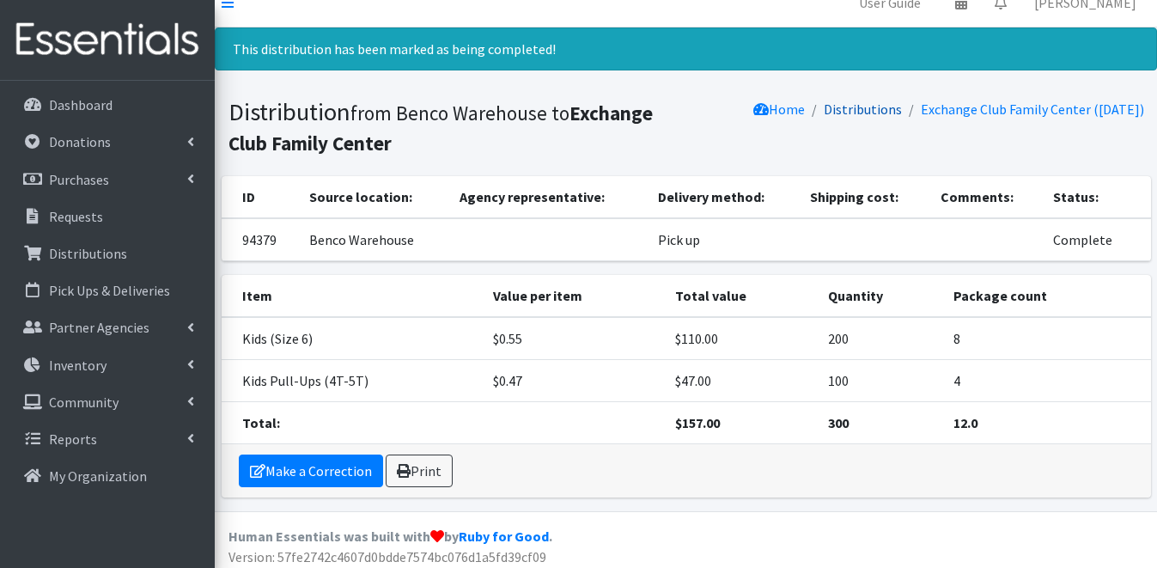
click at [872, 110] on link "Distributions" at bounding box center [862, 108] width 78 height 17
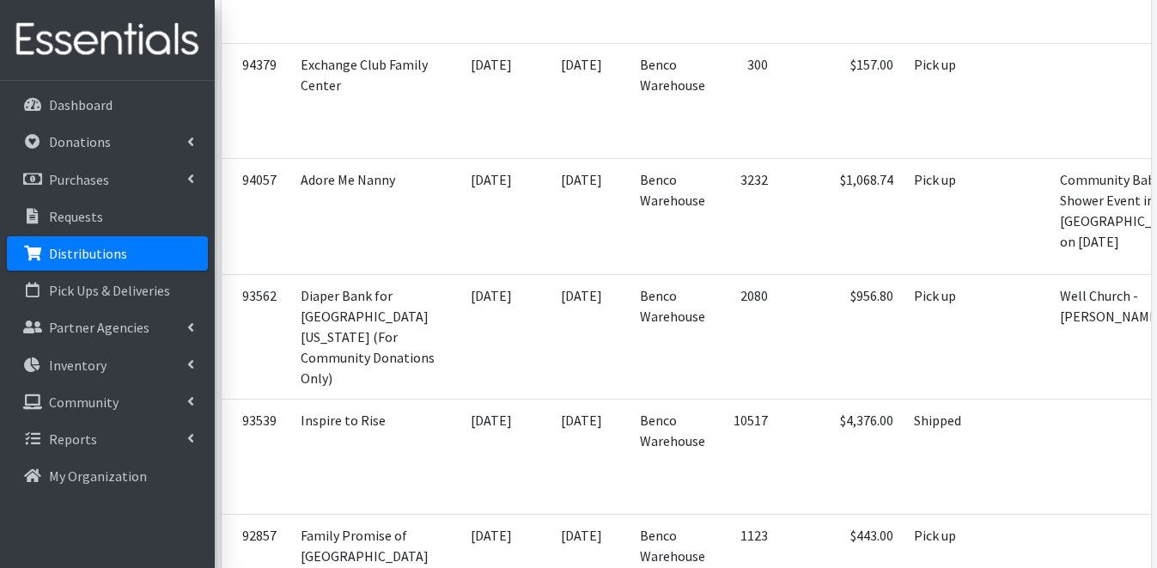
scroll to position [1678, 0]
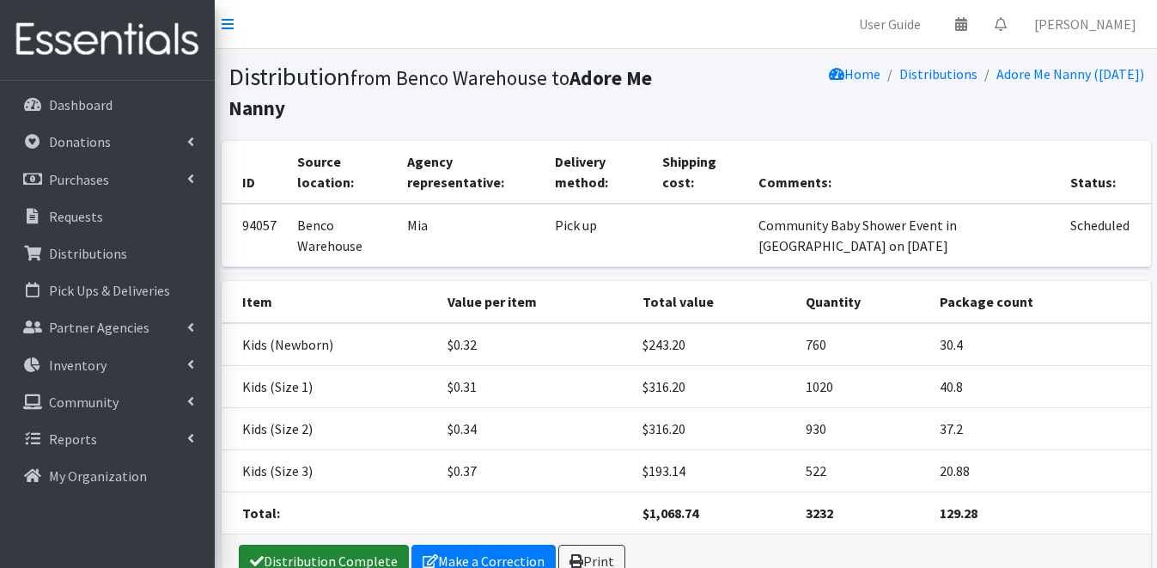
click at [367, 549] on link "Distribution Complete" at bounding box center [324, 560] width 170 height 33
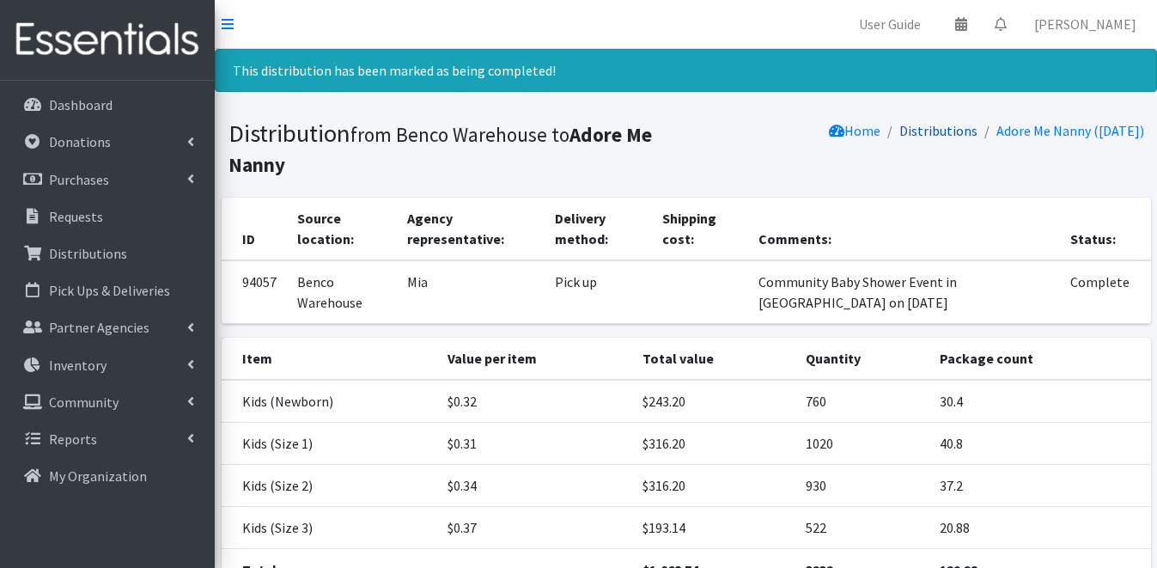
click at [916, 126] on link "Distributions" at bounding box center [938, 130] width 78 height 17
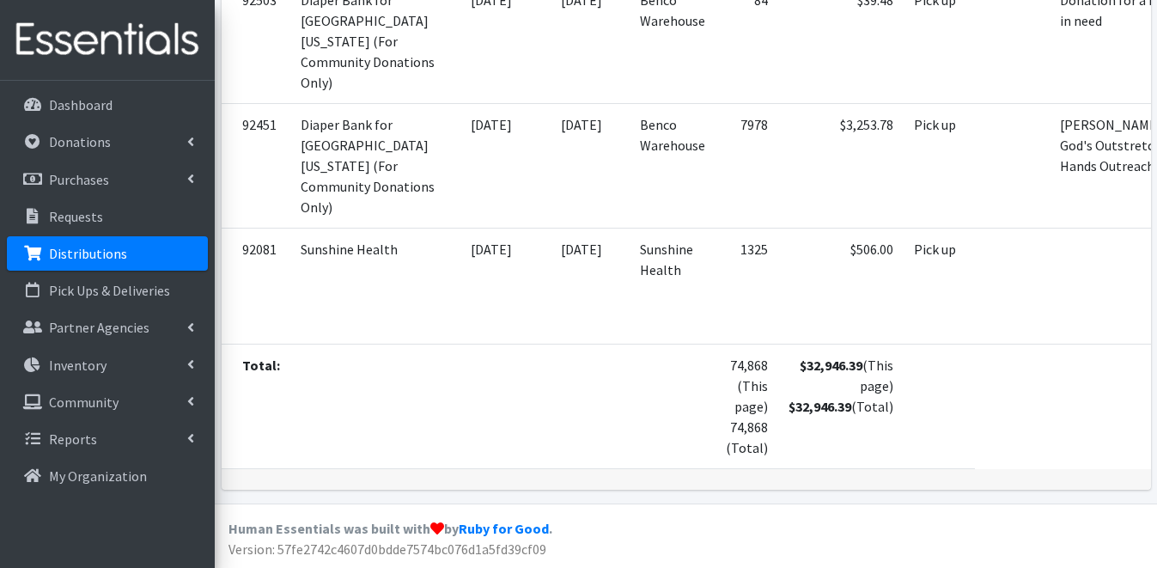
scroll to position [3362, 0]
